Goal: Task Accomplishment & Management: Use online tool/utility

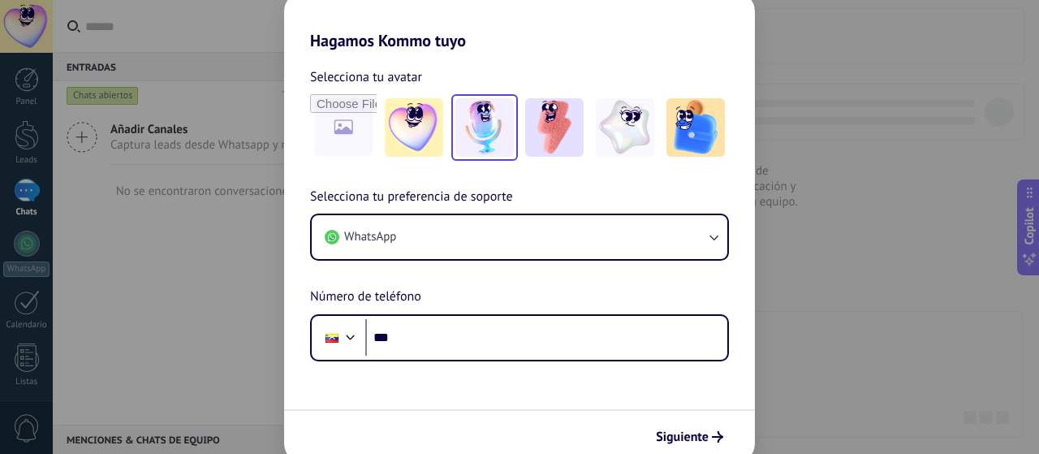
click at [496, 131] on img at bounding box center [484, 127] width 58 height 58
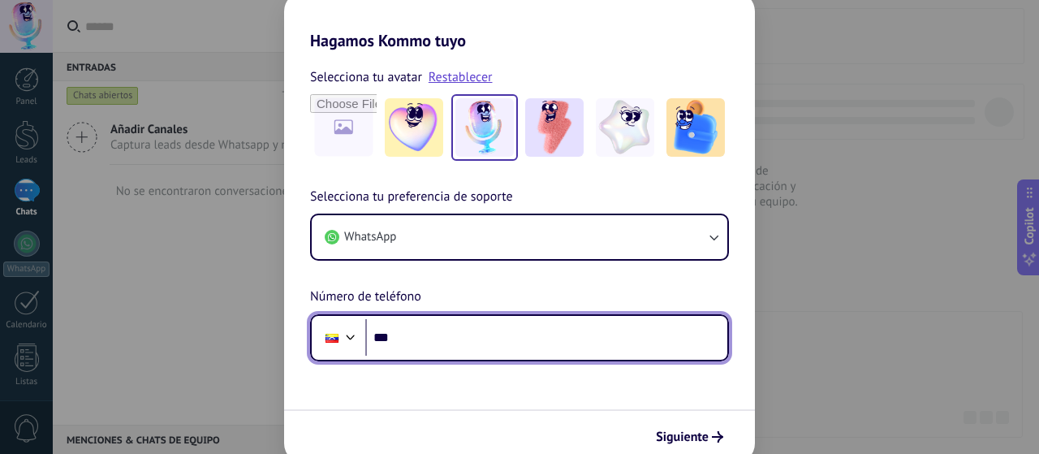
click at [401, 337] on input "***" at bounding box center [546, 337] width 362 height 37
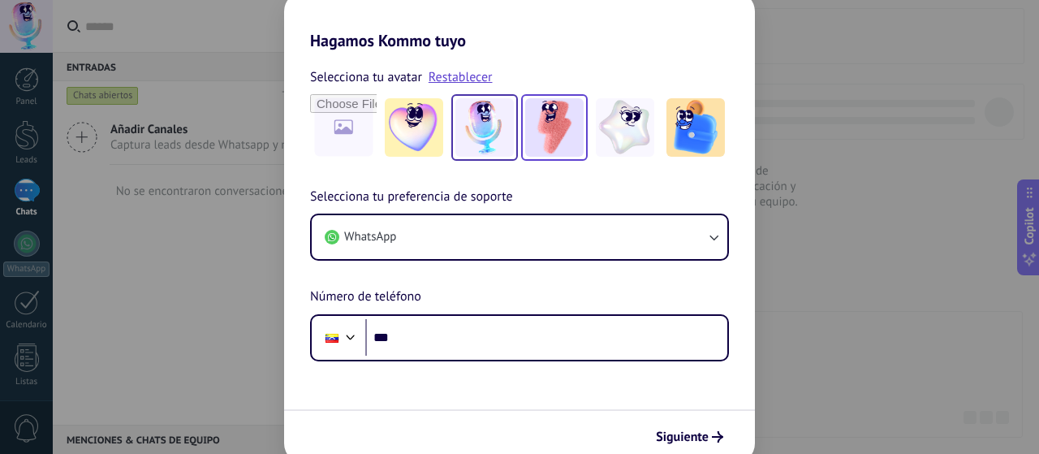
click at [549, 138] on img at bounding box center [554, 127] width 58 height 58
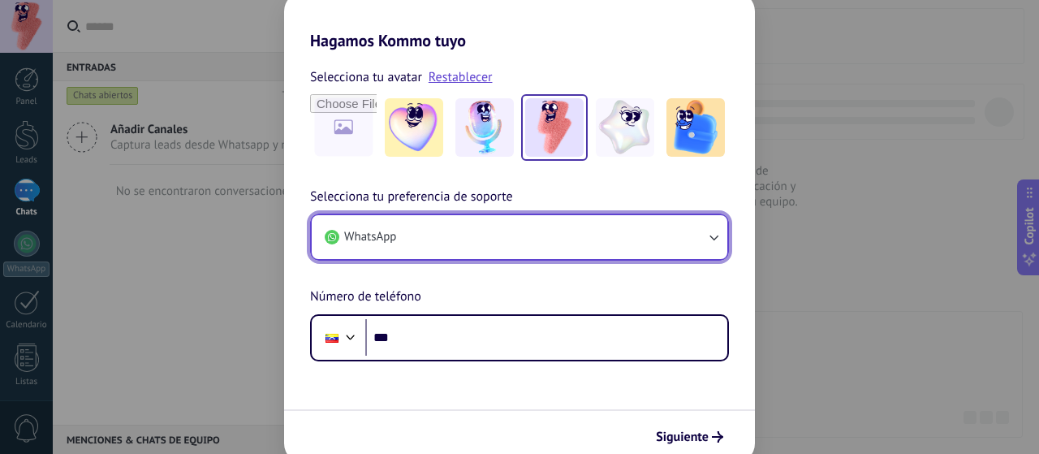
click at [506, 243] on button "WhatsApp" at bounding box center [520, 237] width 416 height 44
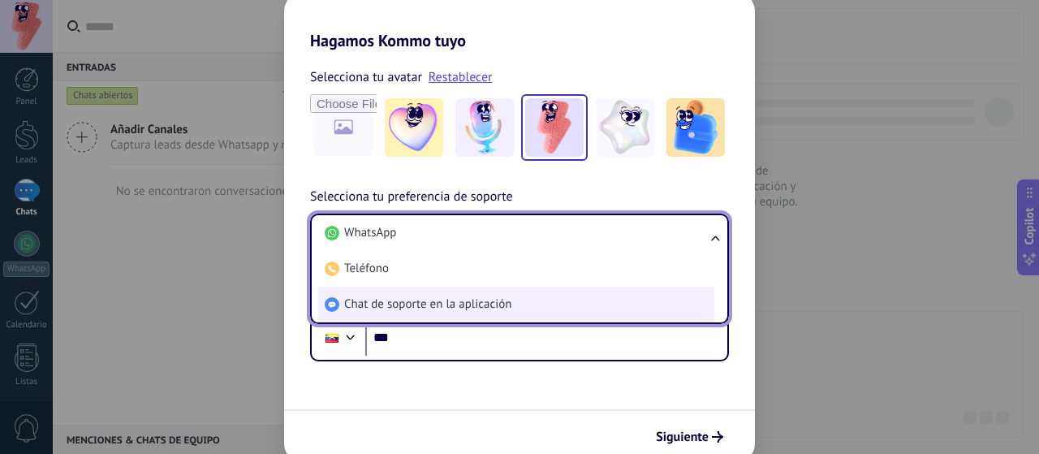
click at [449, 307] on span "Chat de soporte en la aplicación" at bounding box center [427, 304] width 167 height 16
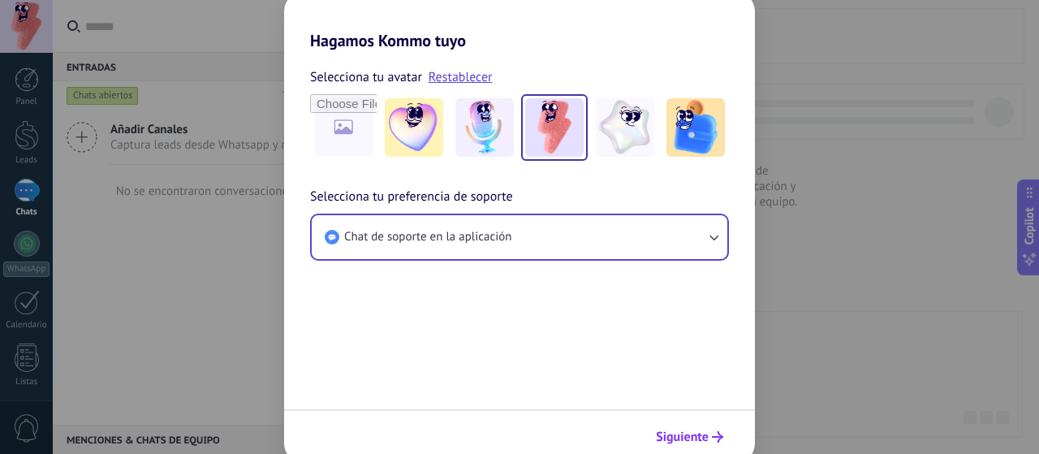
click at [676, 436] on span "Siguiente" at bounding box center [682, 436] width 53 height 11
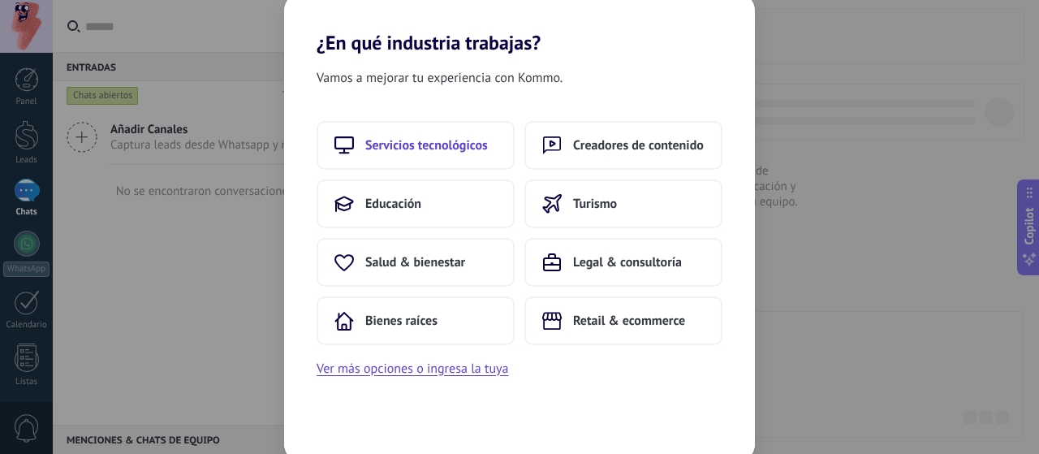
click at [479, 152] on span "Servicios tecnológicos" at bounding box center [426, 145] width 123 height 16
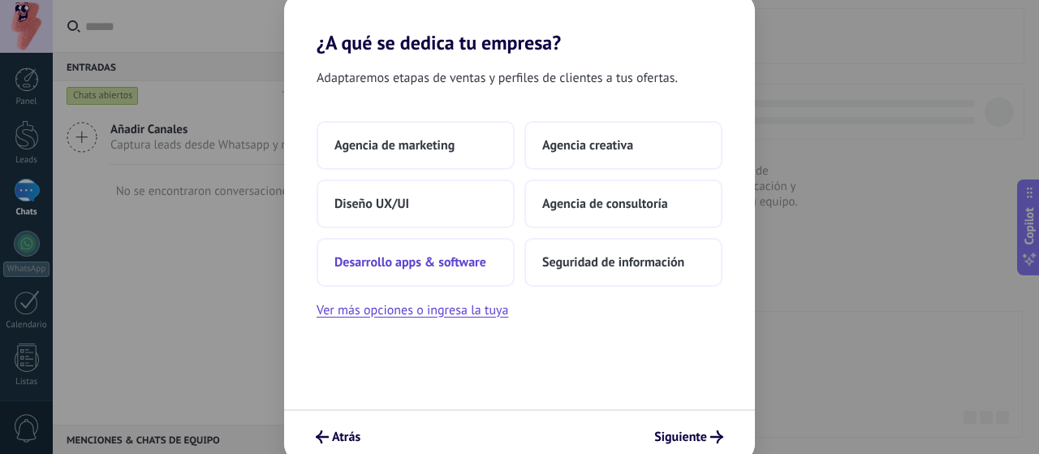
click at [479, 269] on span "Desarrollo apps & software" at bounding box center [410, 262] width 152 height 16
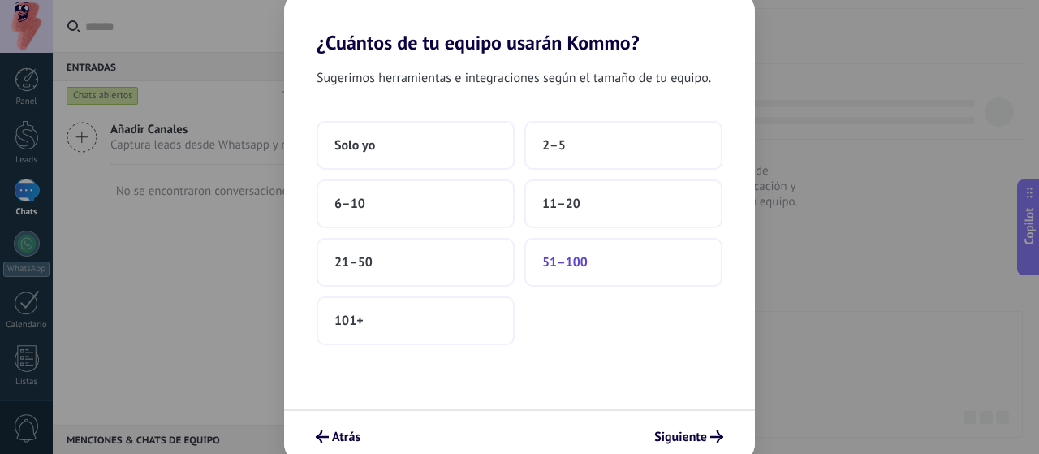
click at [577, 270] on button "51–100" at bounding box center [623, 262] width 198 height 49
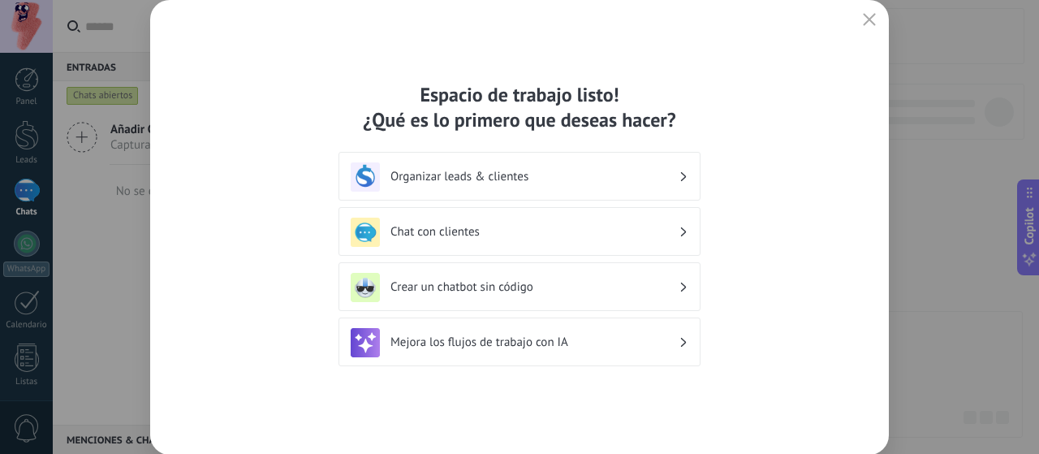
click at [523, 176] on h3 "Organizar leads & clientes" at bounding box center [534, 176] width 288 height 15
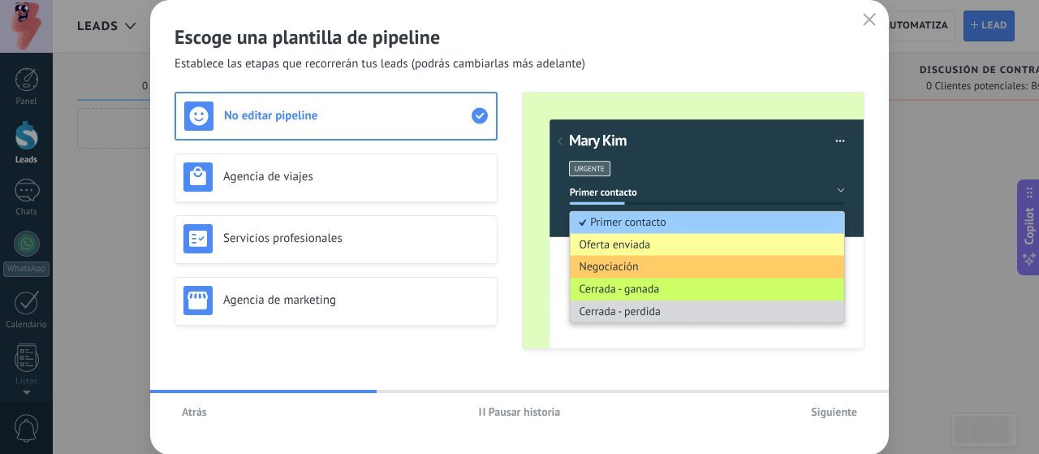
click at [187, 408] on span "Atrás" at bounding box center [194, 411] width 25 height 11
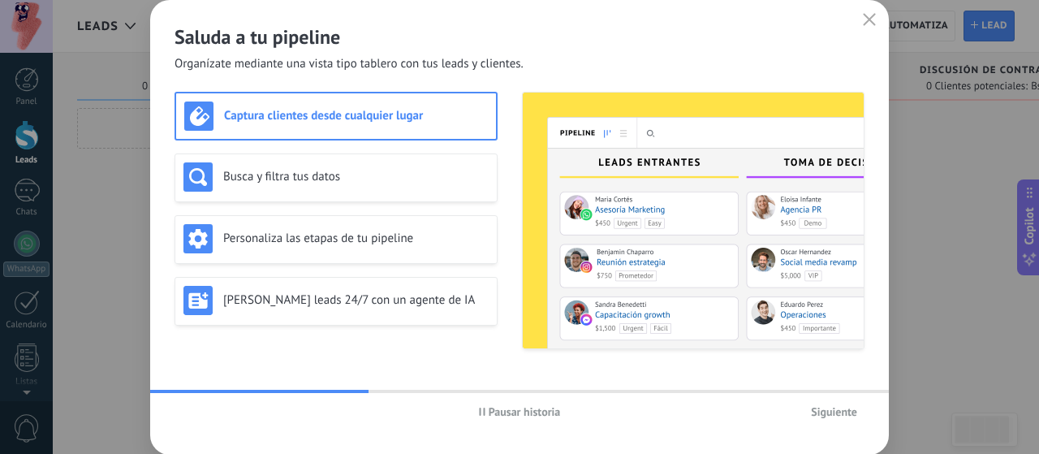
click at [497, 417] on span "Pausar historia" at bounding box center [525, 411] width 72 height 11
click at [404, 248] on div "Personaliza las etapas de tu pipeline" at bounding box center [335, 238] width 305 height 29
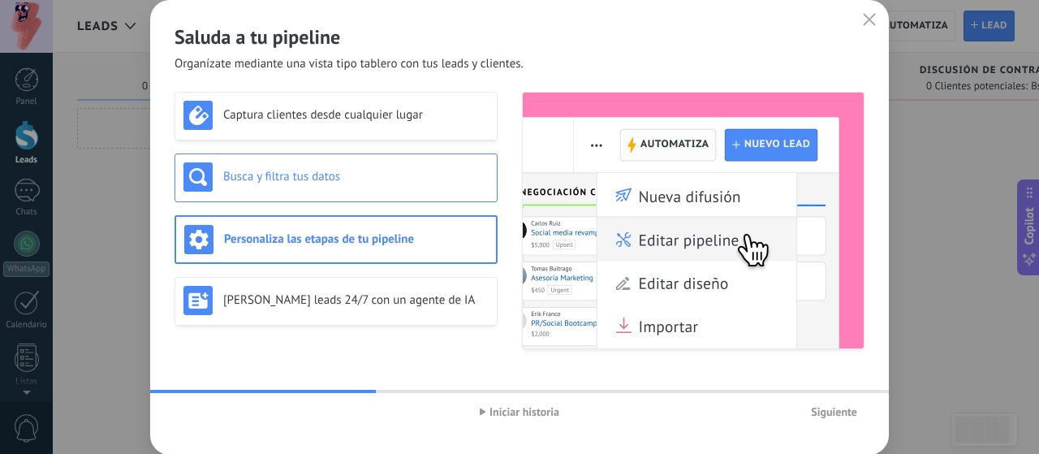
click at [372, 183] on h3 "Busca y filtra tus datos" at bounding box center [355, 176] width 265 height 15
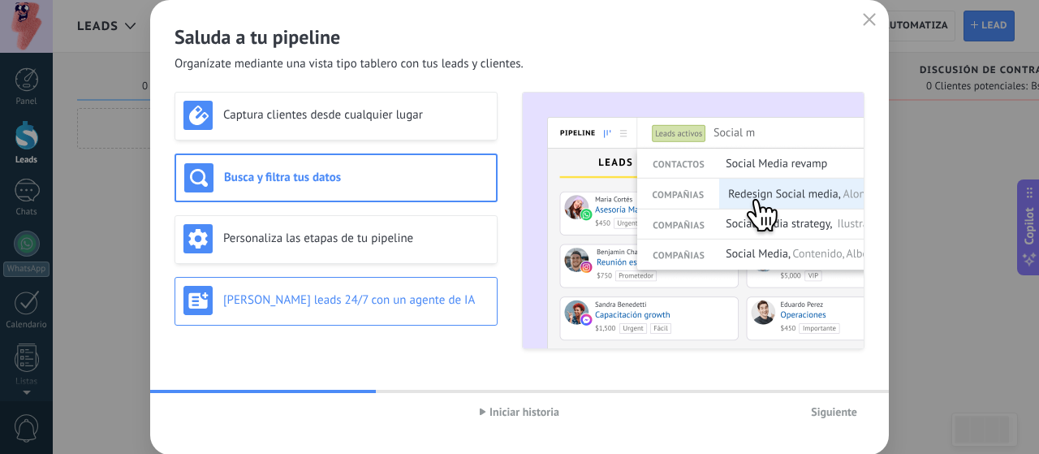
click at [349, 288] on div "[PERSON_NAME] leads 24/7 con un agente de IA" at bounding box center [335, 300] width 305 height 29
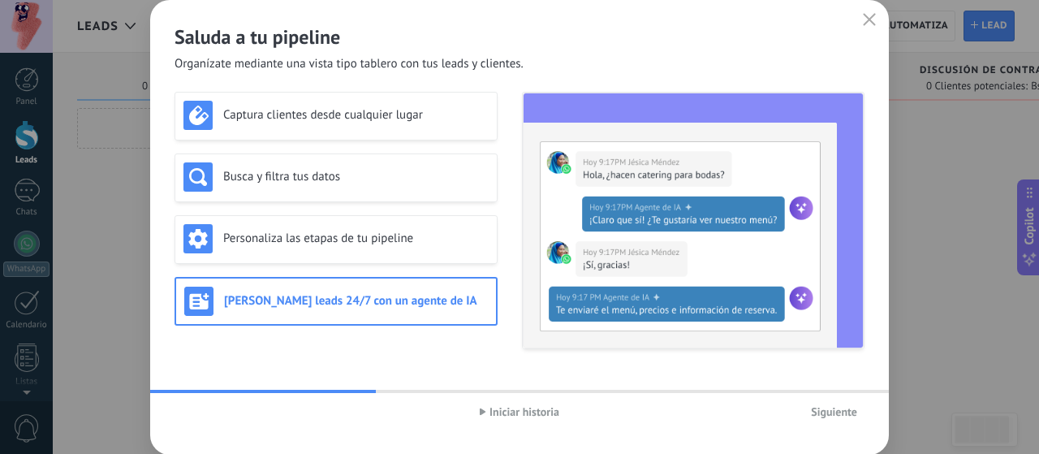
click at [834, 414] on span "Siguiente" at bounding box center [834, 411] width 46 height 11
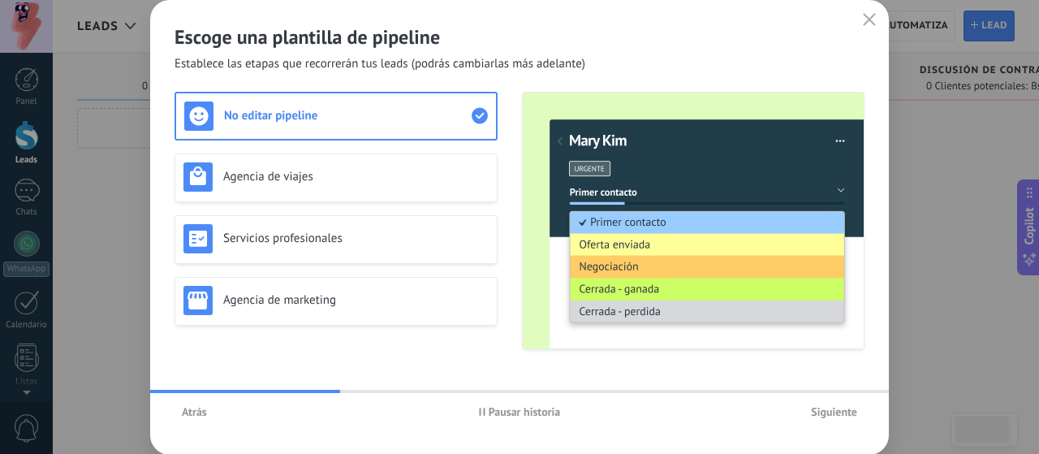
click at [497, 412] on span "Pausar historia" at bounding box center [525, 411] width 72 height 11
click at [360, 311] on div "Agencia de marketing" at bounding box center [335, 300] width 305 height 29
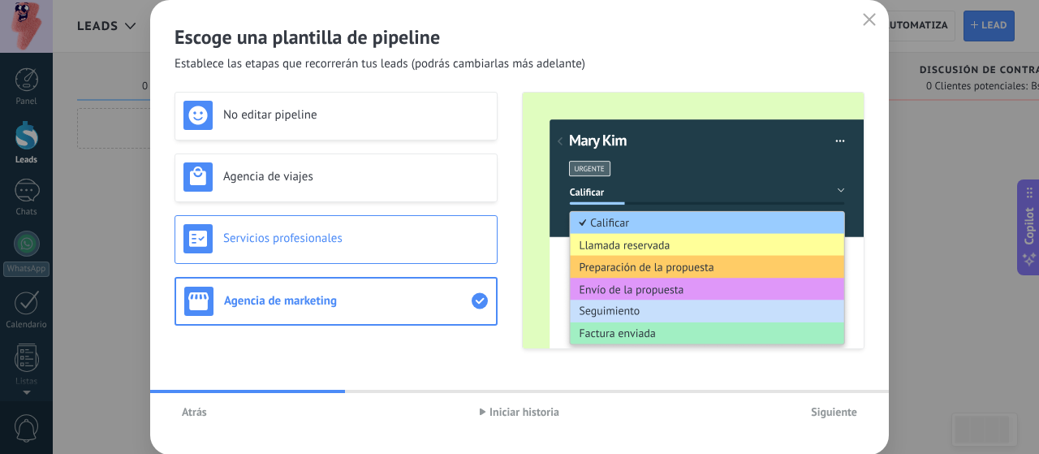
click at [370, 231] on h3 "Servicios profesionales" at bounding box center [355, 237] width 265 height 15
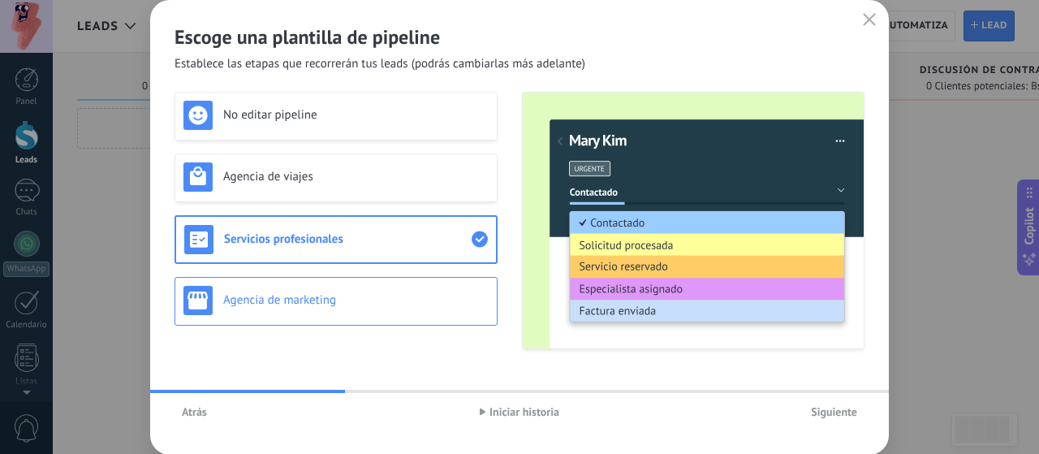
click at [364, 286] on div "Agencia de marketing" at bounding box center [335, 300] width 305 height 29
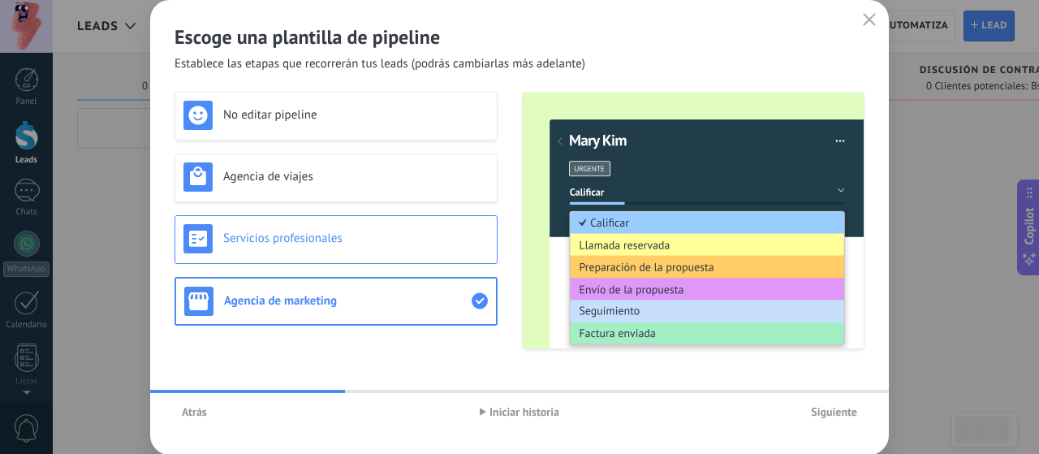
click at [360, 243] on h3 "Servicios profesionales" at bounding box center [355, 237] width 265 height 15
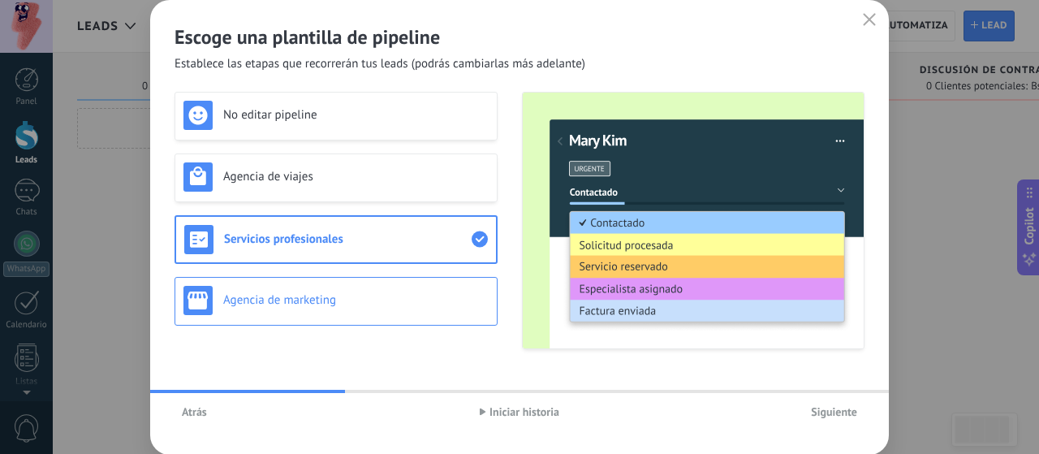
click at [364, 298] on h3 "Agencia de marketing" at bounding box center [355, 299] width 265 height 15
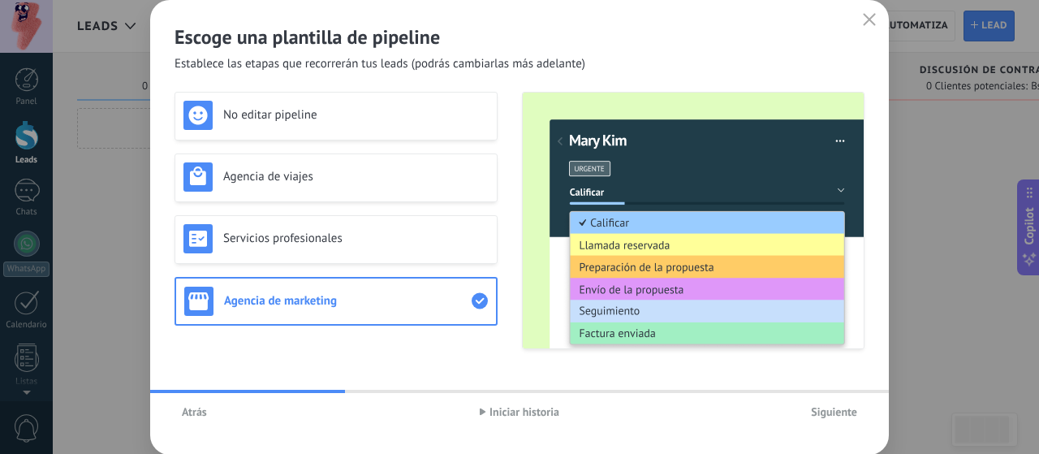
click at [824, 409] on span "Siguiente" at bounding box center [834, 411] width 46 height 11
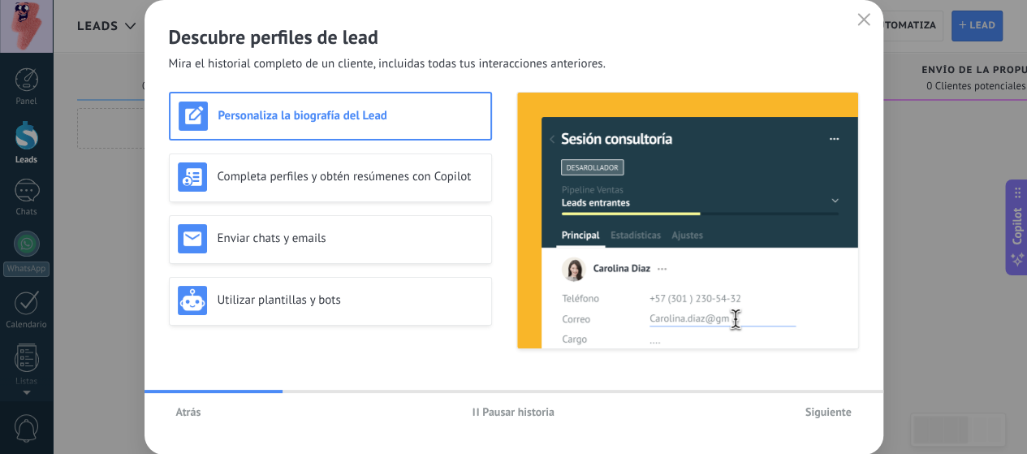
click at [497, 411] on span "Pausar historia" at bounding box center [518, 411] width 72 height 11
click at [344, 176] on h3 "Completa perfiles y obtén resúmenes con Copilot" at bounding box center [349, 176] width 265 height 15
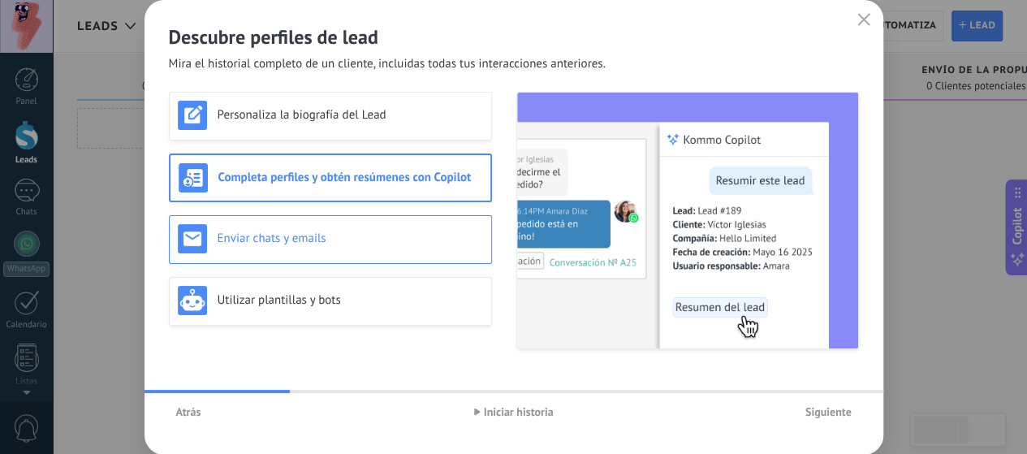
click at [331, 245] on h3 "Enviar chats y emails" at bounding box center [349, 237] width 265 height 15
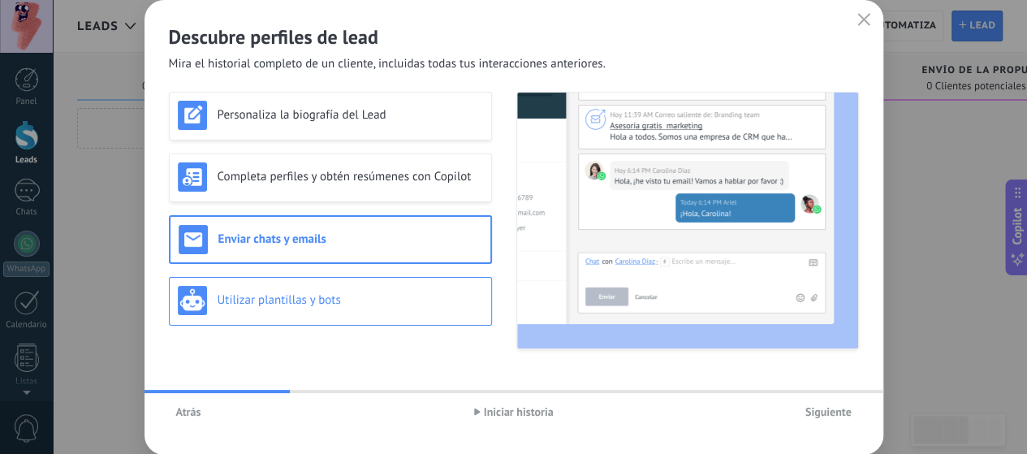
click at [327, 302] on h3 "Utilizar plantillas y bots" at bounding box center [349, 299] width 265 height 15
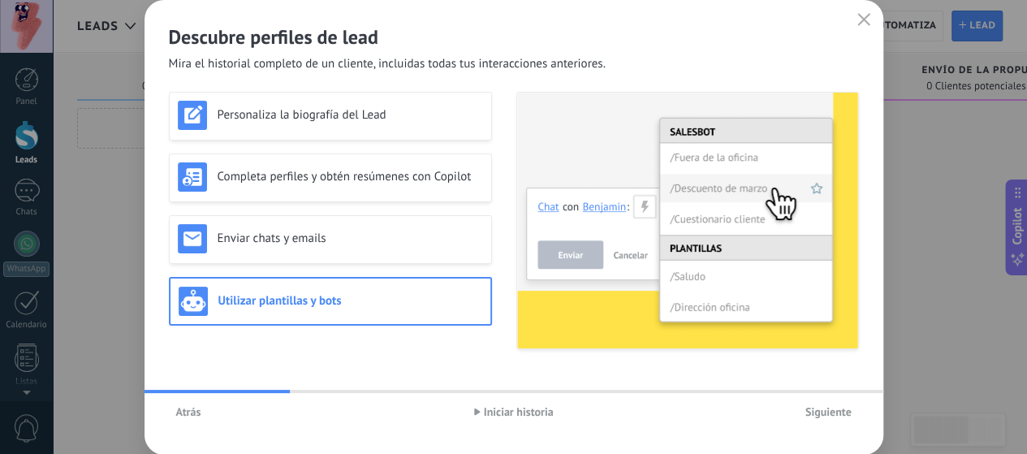
click at [820, 406] on span "Siguiente" at bounding box center [828, 411] width 46 height 11
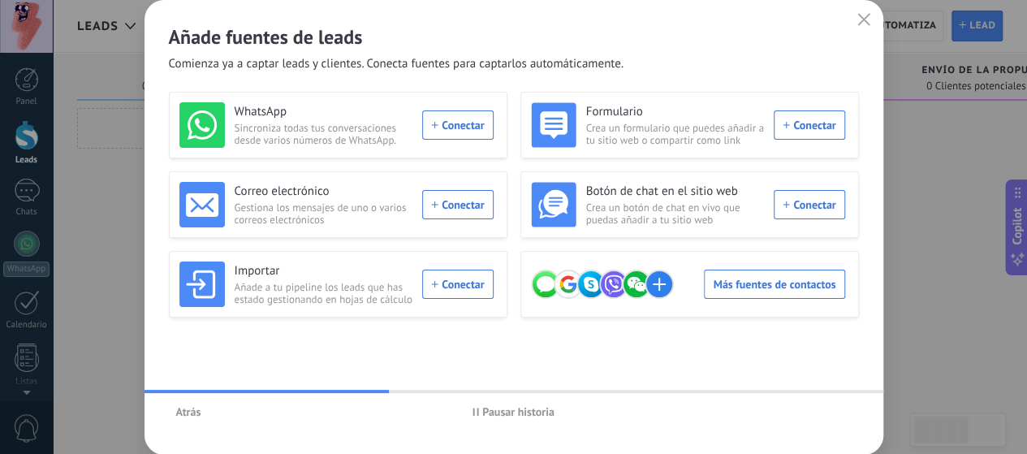
click at [536, 414] on span "Pausar historia" at bounding box center [518, 411] width 72 height 11
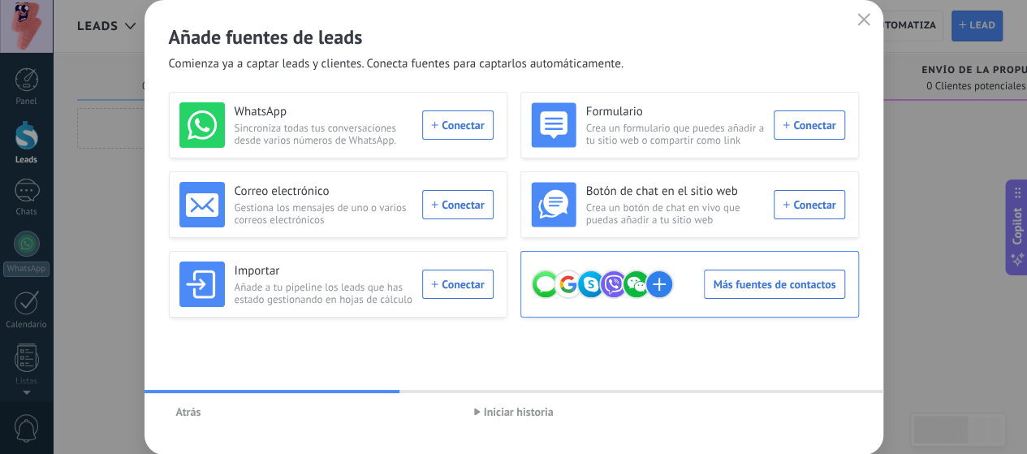
click at [769, 282] on div "Más fuentes de contactos" at bounding box center [688, 283] width 314 height 45
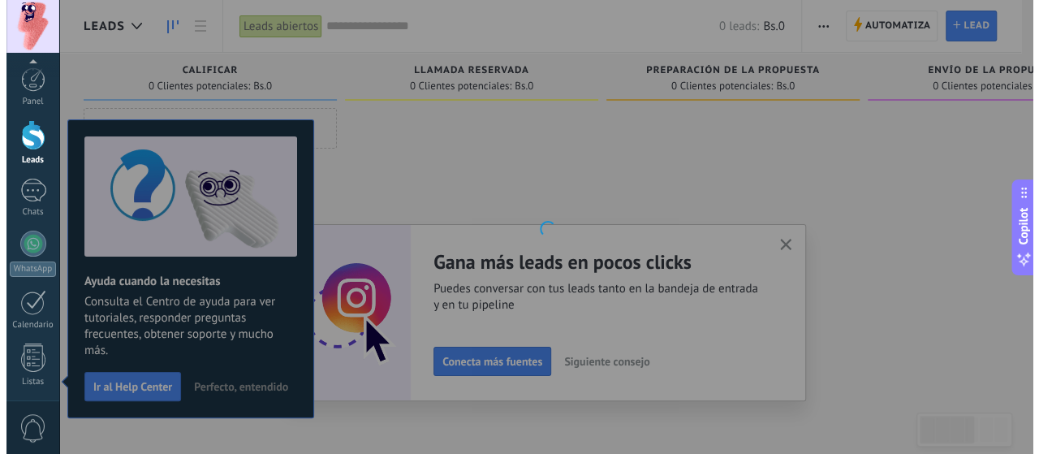
scroll to position [220, 0]
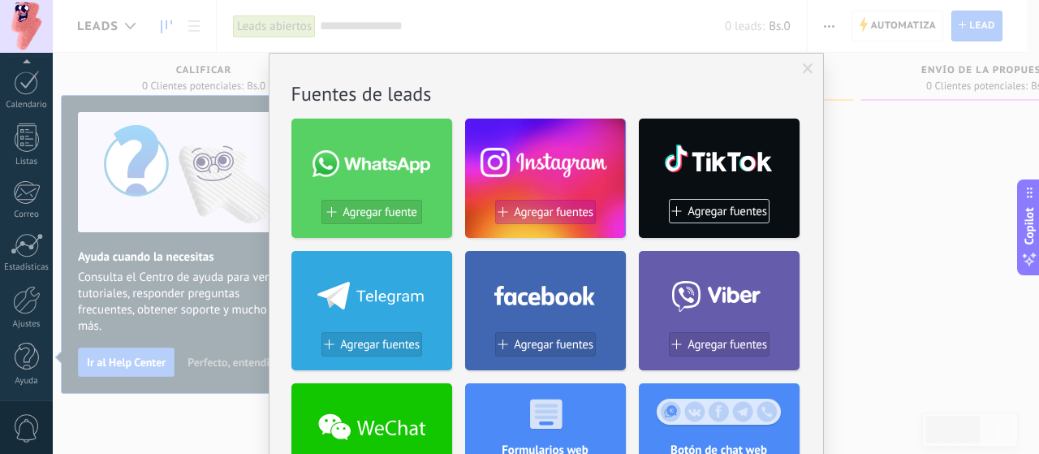
click at [570, 213] on span "Agregar fuentes" at bounding box center [554, 212] width 80 height 14
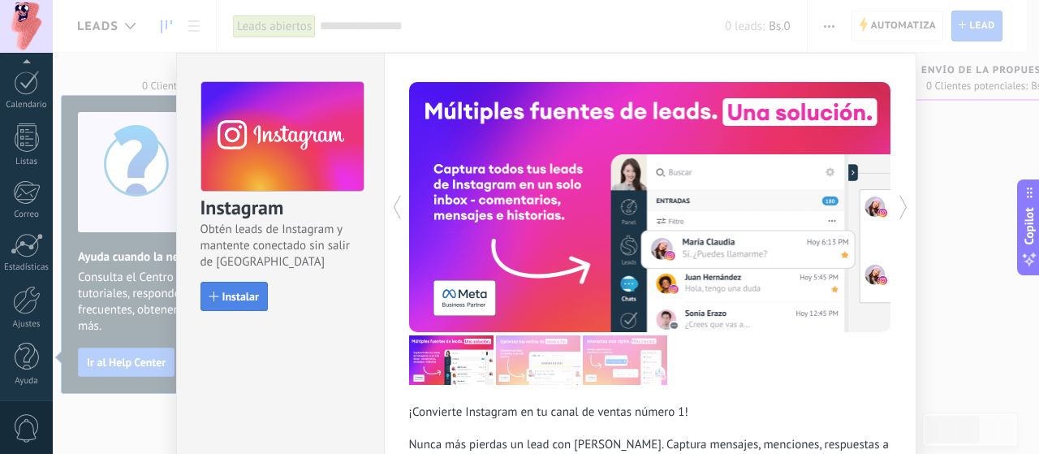
click at [238, 295] on span "Instalar" at bounding box center [240, 296] width 37 height 11
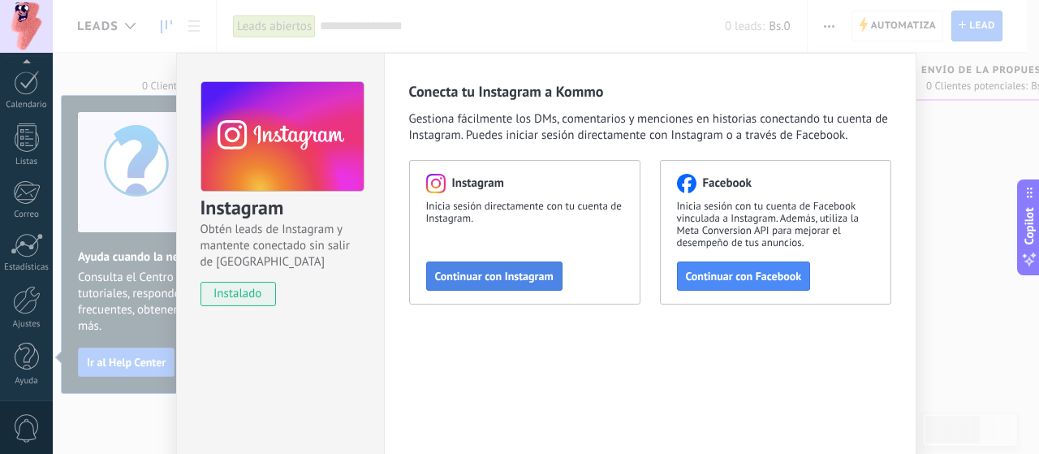
click at [484, 277] on span "Continuar con Instagram" at bounding box center [494, 275] width 118 height 11
click at [501, 273] on span "Continuar con Instagram" at bounding box center [494, 275] width 118 height 11
